Goal: Information Seeking & Learning: Learn about a topic

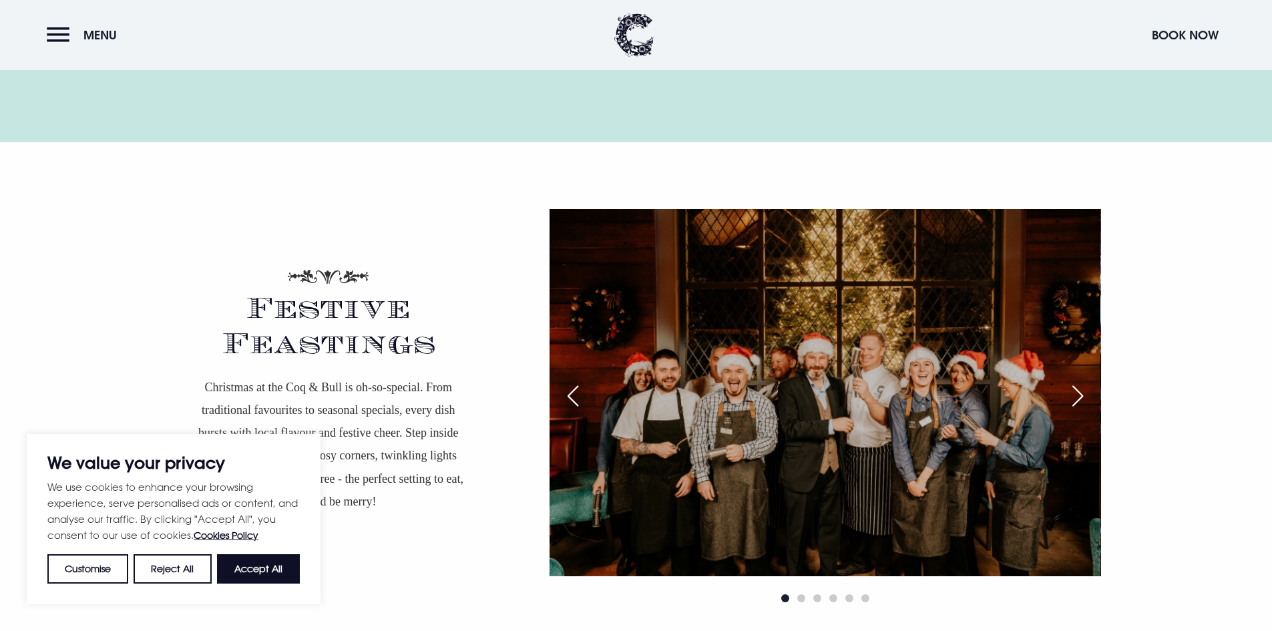
scroll to position [2337, 0]
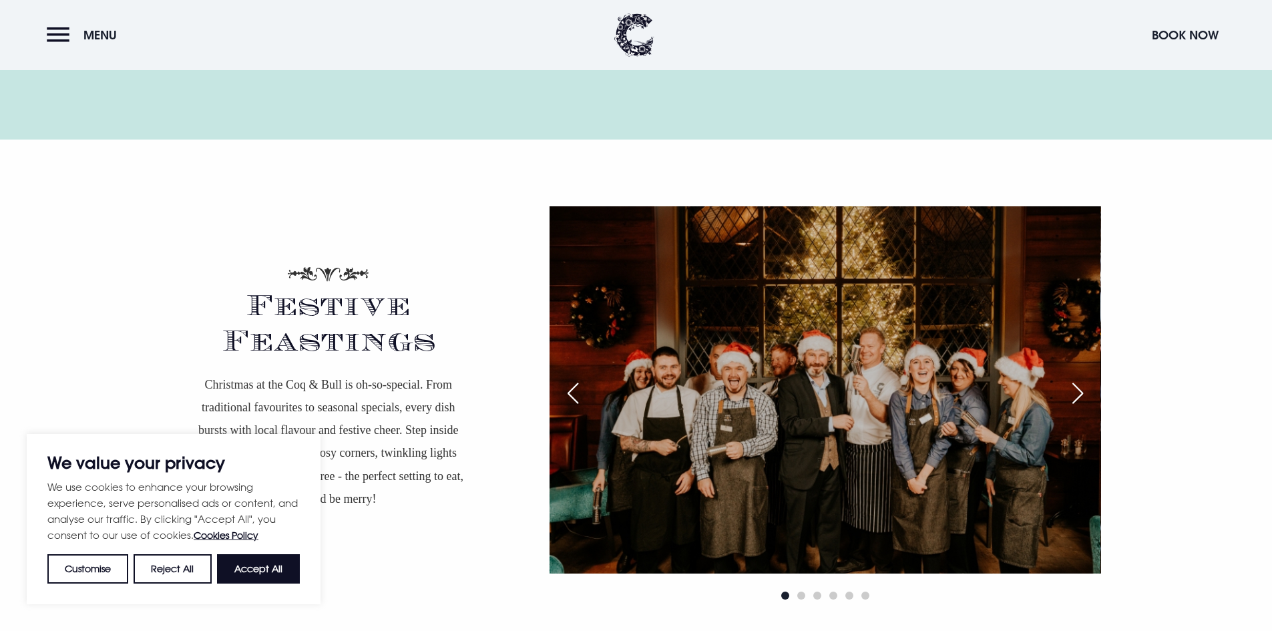
click at [611, 298] on img at bounding box center [824, 389] width 551 height 367
click at [294, 373] on p "Christmas at the Coq & Bull is oh-so-special. From traditional favourites to se…" at bounding box center [329, 441] width 274 height 137
click at [801, 592] on span "Go to slide 2" at bounding box center [801, 596] width 8 height 8
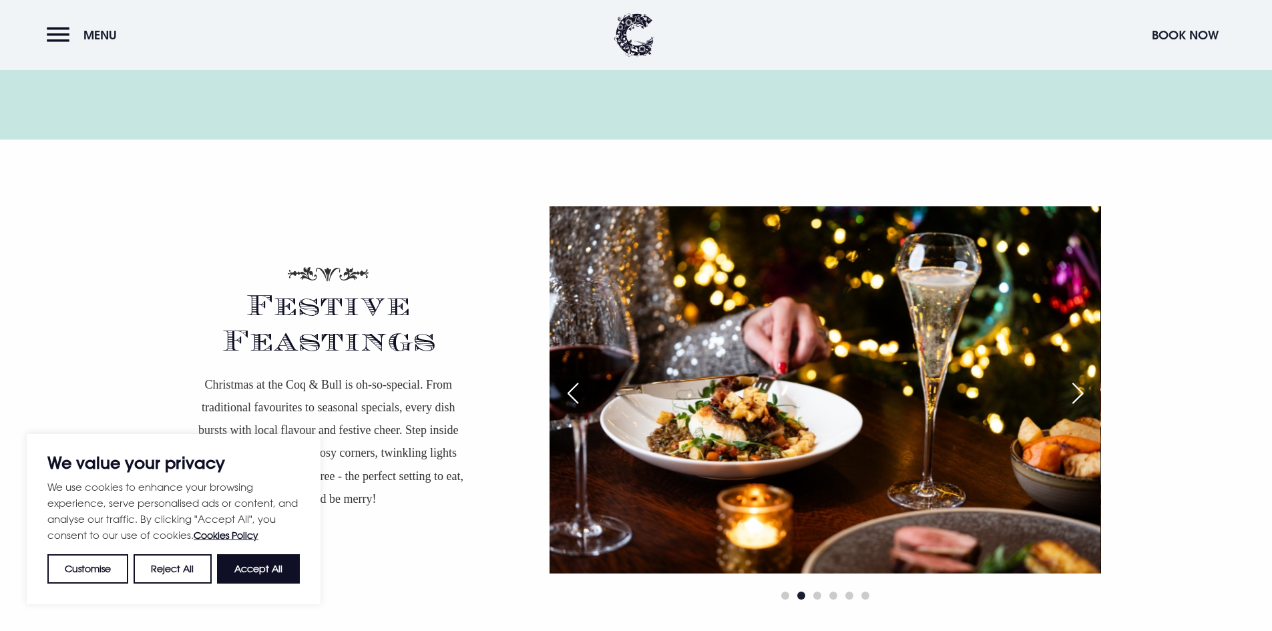
click at [662, 305] on div at bounding box center [824, 404] width 551 height 397
click at [291, 300] on h2 "Festive Feastings" at bounding box center [329, 329] width 314 height 59
click at [246, 575] on button "Accept All" at bounding box center [258, 568] width 83 height 29
checkbox input "true"
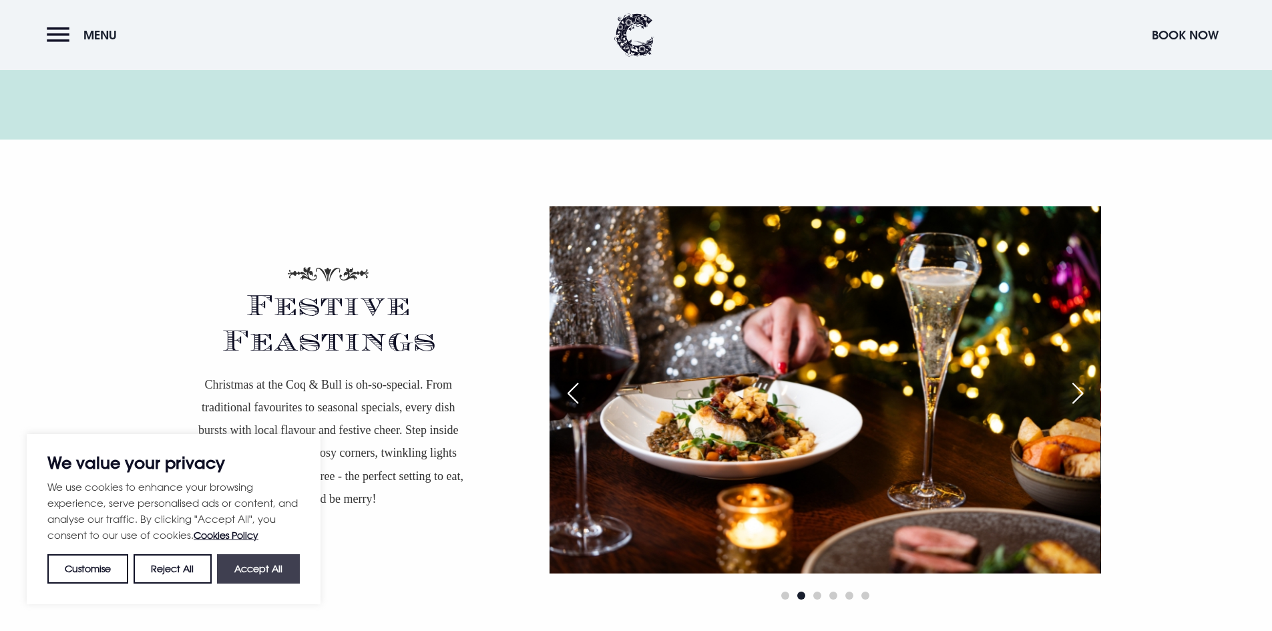
checkbox input "true"
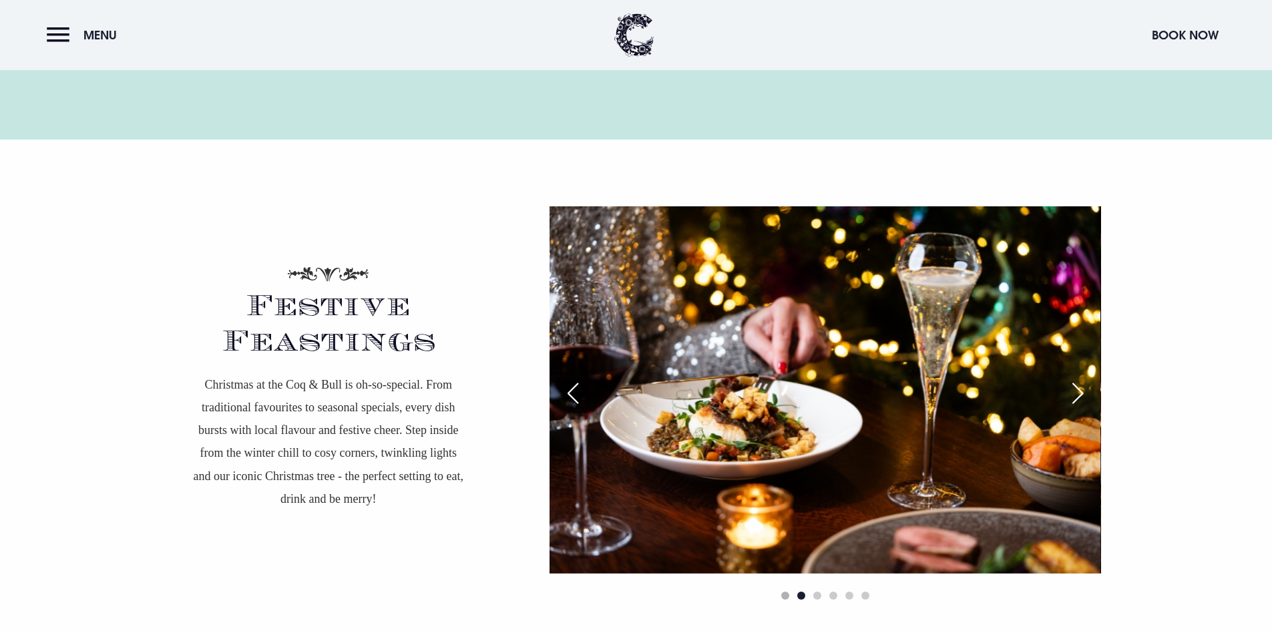
click at [782, 592] on span "Go to slide 1" at bounding box center [785, 596] width 8 height 8
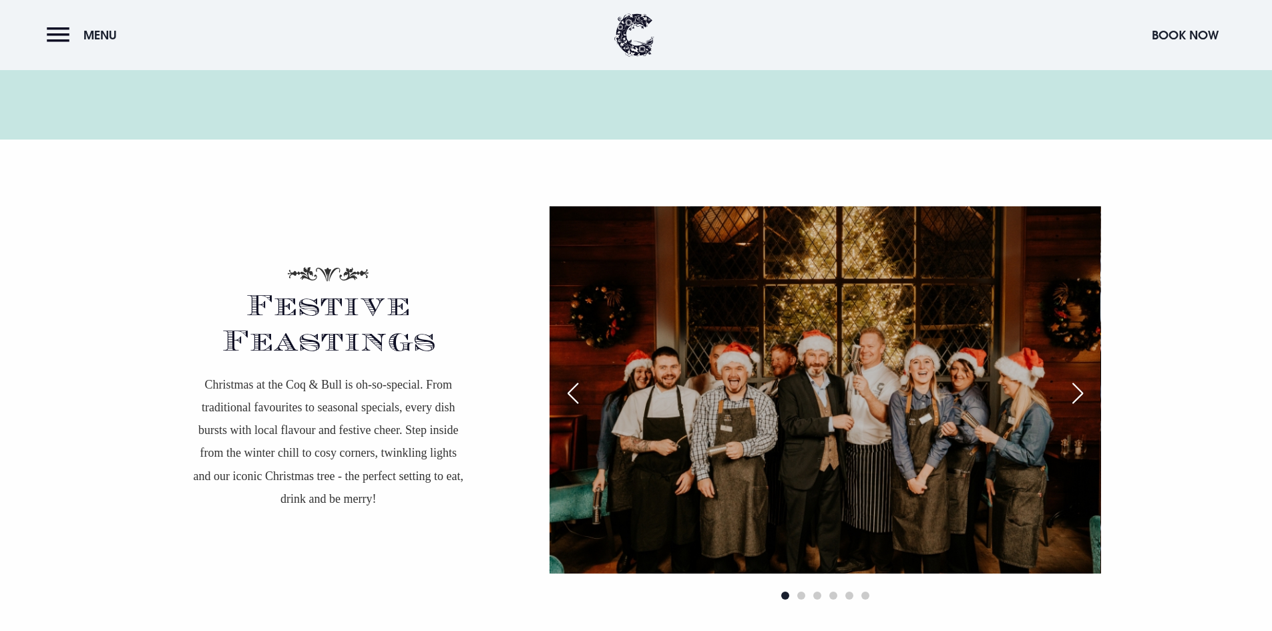
click at [311, 373] on p "Christmas at the Coq & Bull is oh-so-special. From traditional favourites to se…" at bounding box center [329, 441] width 274 height 137
click at [324, 300] on h2 "Festive Feastings" at bounding box center [329, 329] width 314 height 59
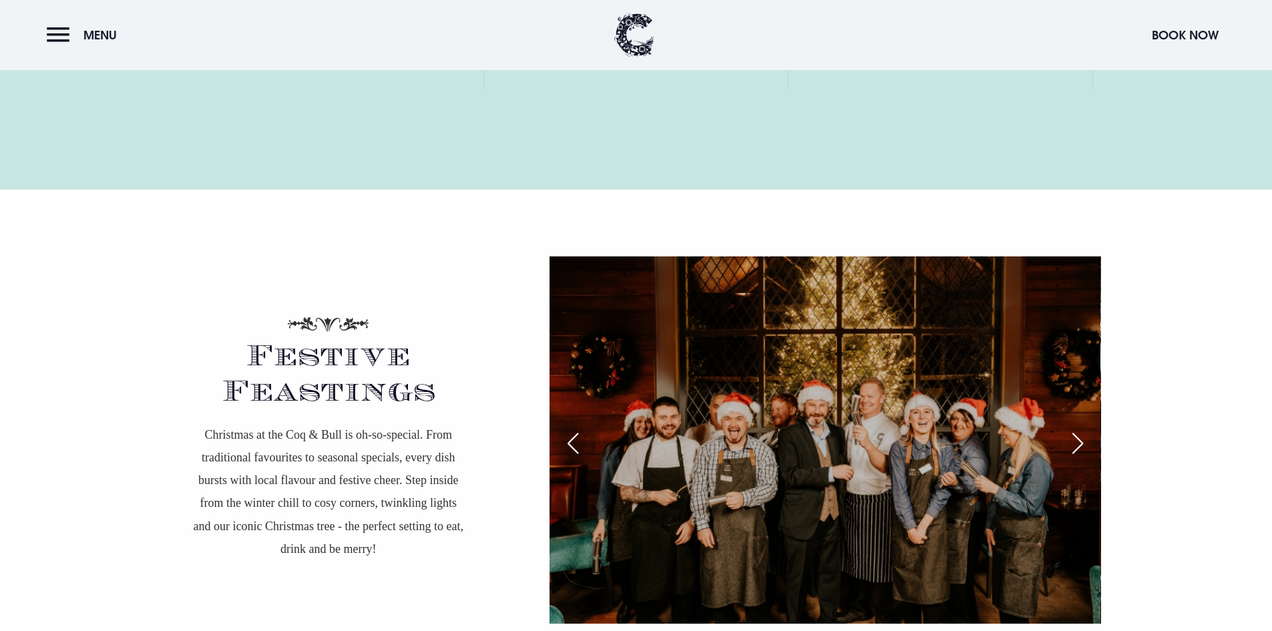
scroll to position [2270, 0]
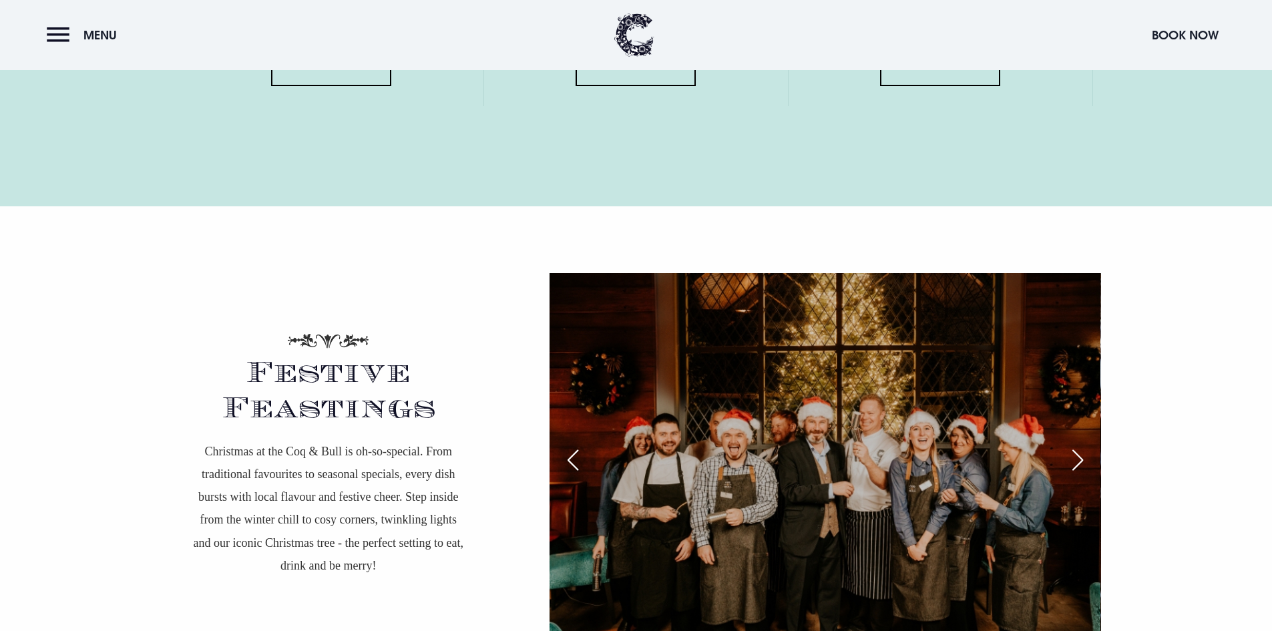
click at [336, 440] on p "Christmas at the Coq & Bull is oh-so-special. From traditional favourites to se…" at bounding box center [329, 508] width 274 height 137
drag, startPoint x: 332, startPoint y: 294, endPoint x: 357, endPoint y: 298, distance: 24.4
click at [333, 367] on h2 "Festive Feastings" at bounding box center [329, 396] width 314 height 59
click at [565, 445] on div "Previous slide" at bounding box center [572, 459] width 33 height 29
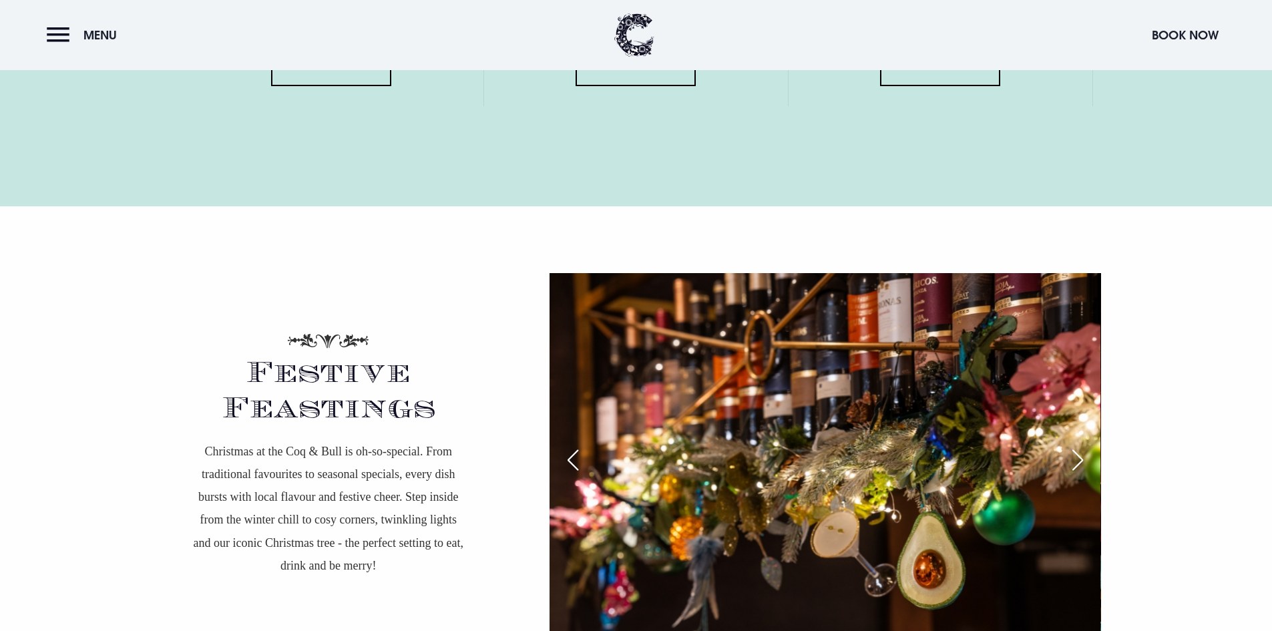
click at [565, 445] on div "Previous slide" at bounding box center [572, 459] width 33 height 29
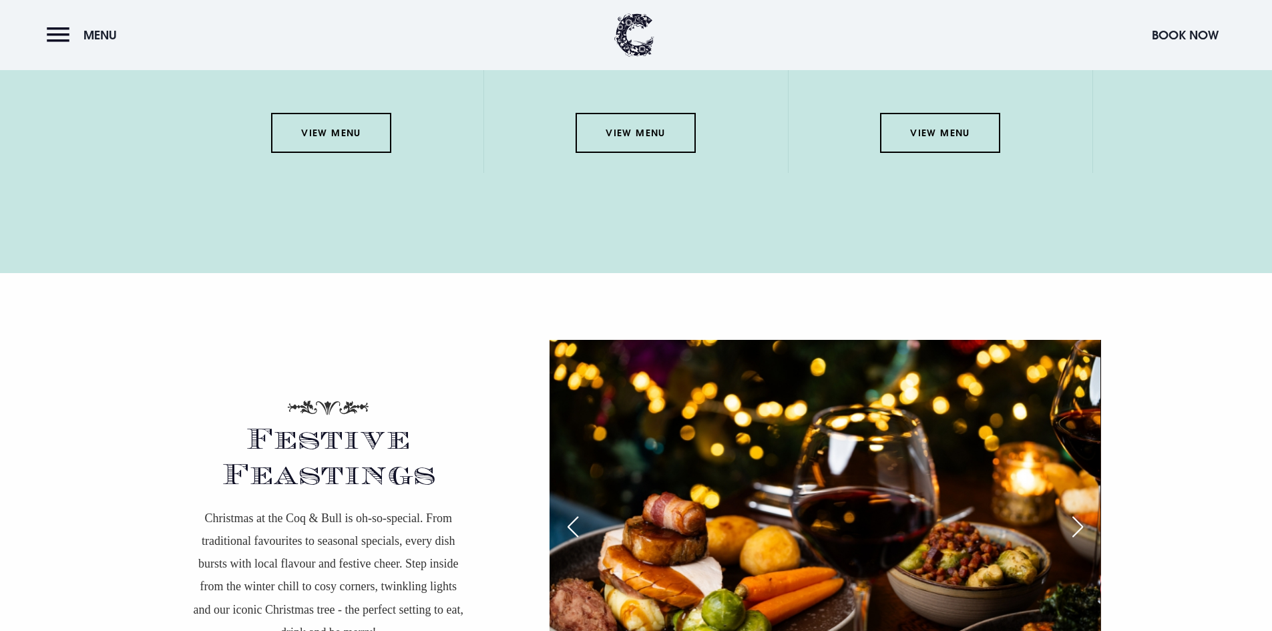
scroll to position [2003, 0]
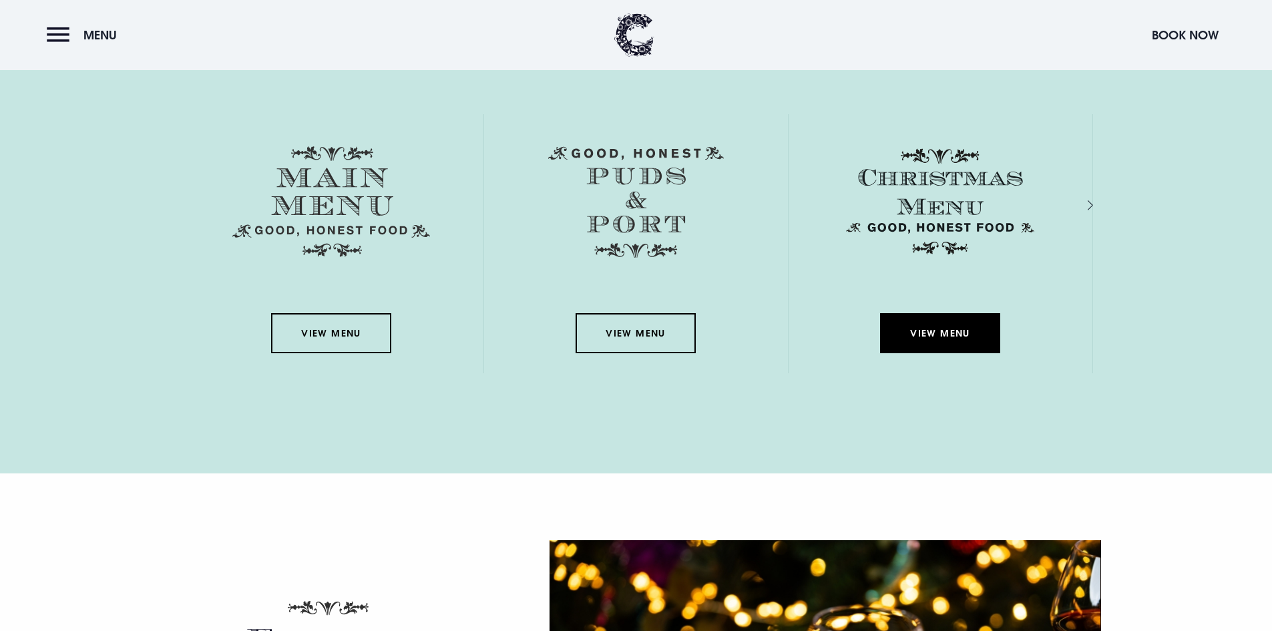
click at [943, 331] on link "View Menu" at bounding box center [940, 333] width 120 height 40
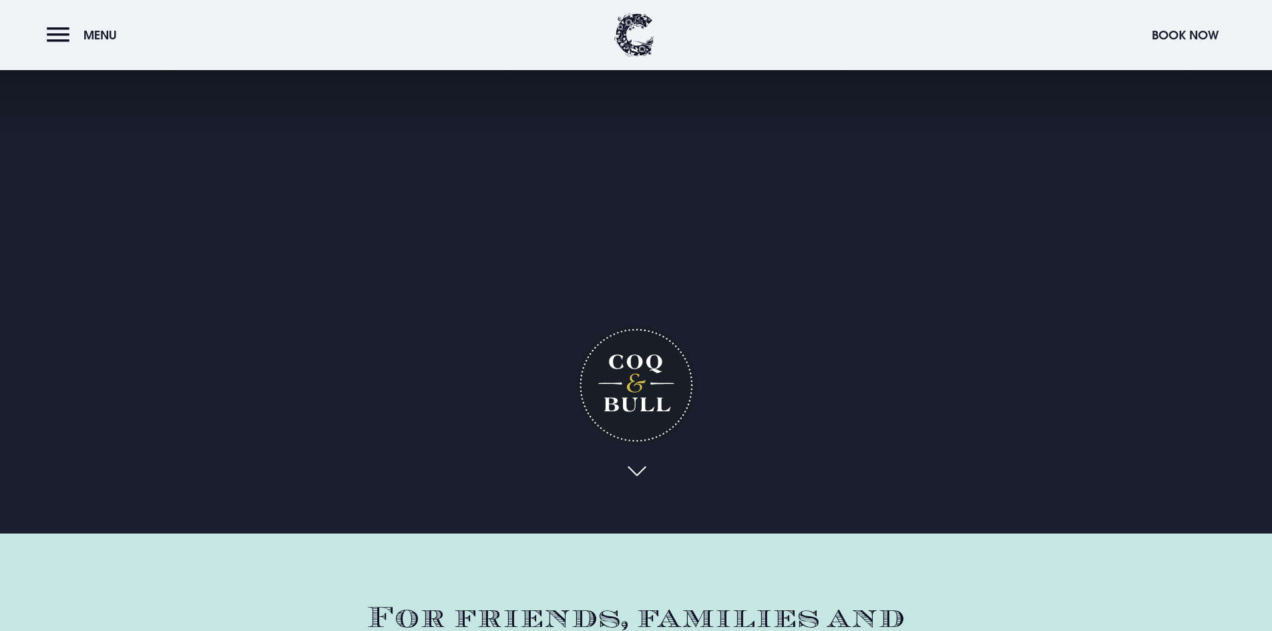
scroll to position [0, 0]
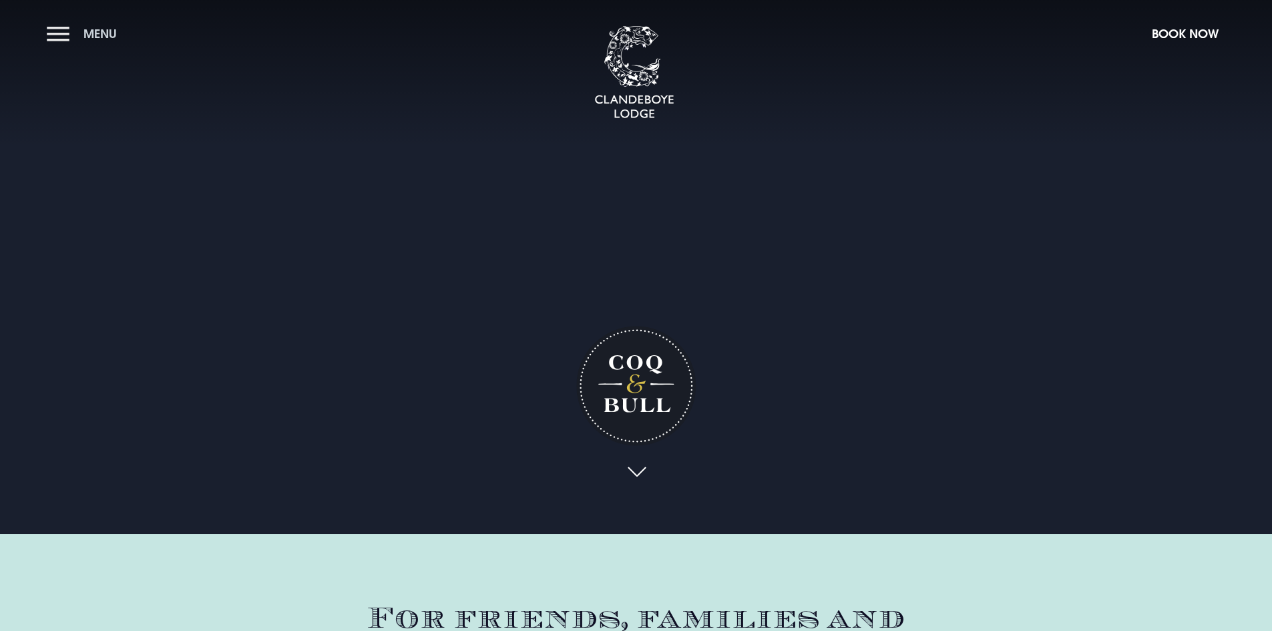
click at [58, 31] on button "Menu" at bounding box center [85, 33] width 77 height 29
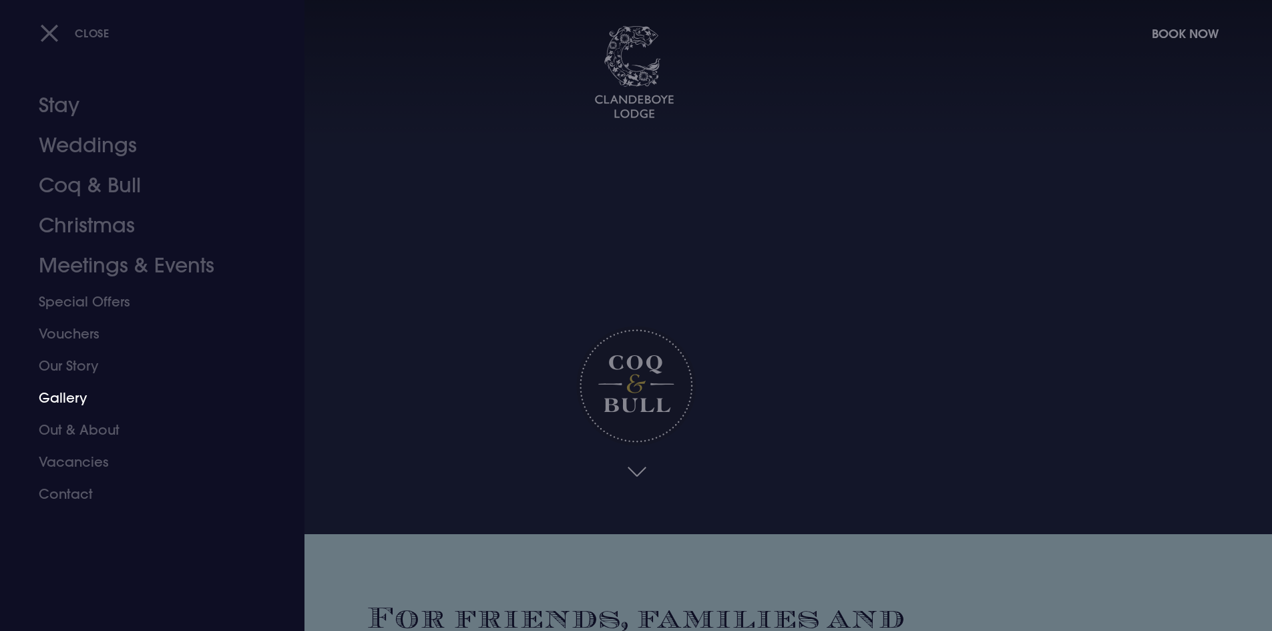
click at [75, 400] on link "Gallery" at bounding box center [144, 398] width 211 height 32
